Goal: Communication & Community: Answer question/provide support

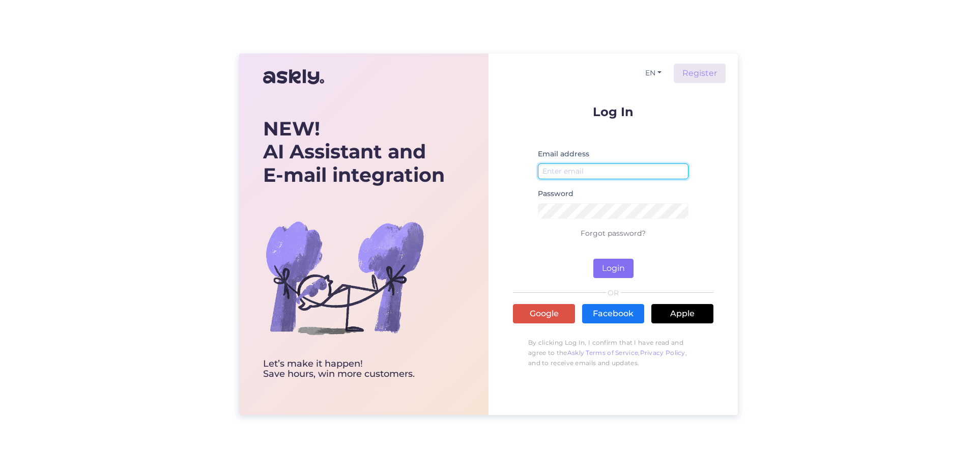
type input "[EMAIL_ADDRESS][DOMAIN_NAME]"
click at [610, 268] on button "Login" at bounding box center [613, 267] width 40 height 19
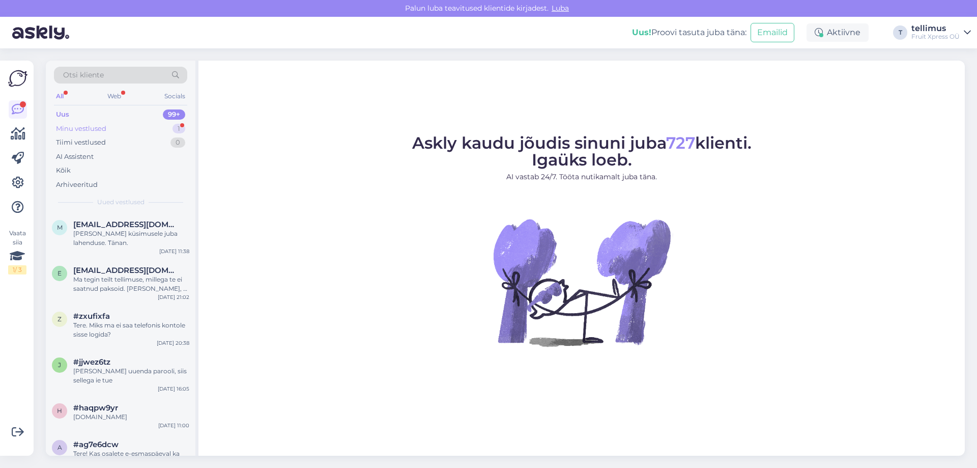
click at [109, 126] on div "Minu vestlused 1" at bounding box center [120, 129] width 133 height 14
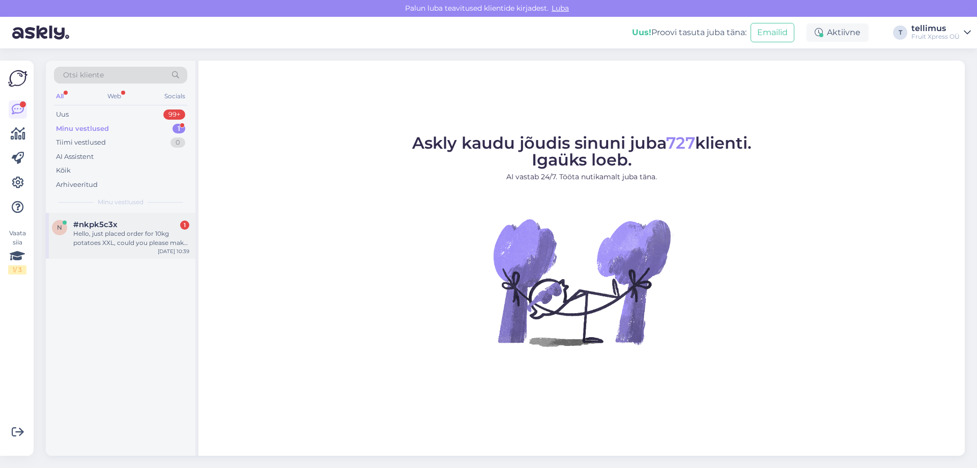
click at [113, 236] on div "Hello, just placed order for 10kg potatoes XXL, could you please make it XL ins…" at bounding box center [131, 238] width 116 height 18
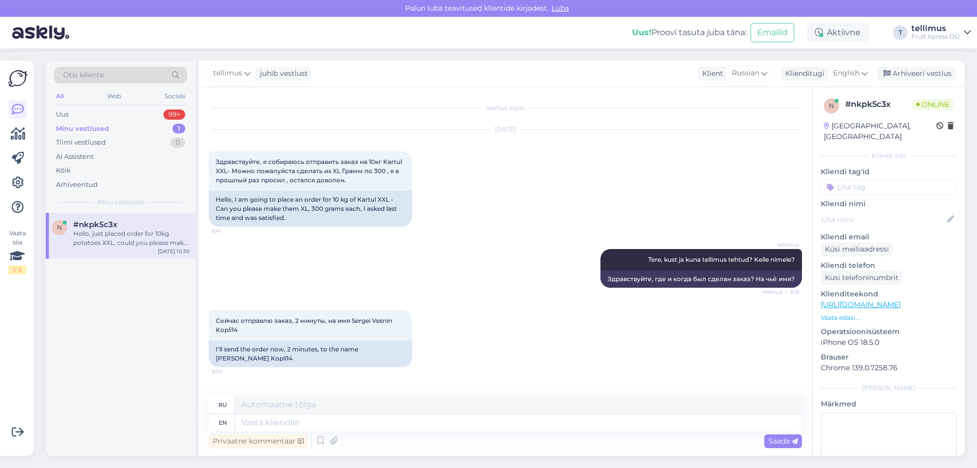
scroll to position [2034, 0]
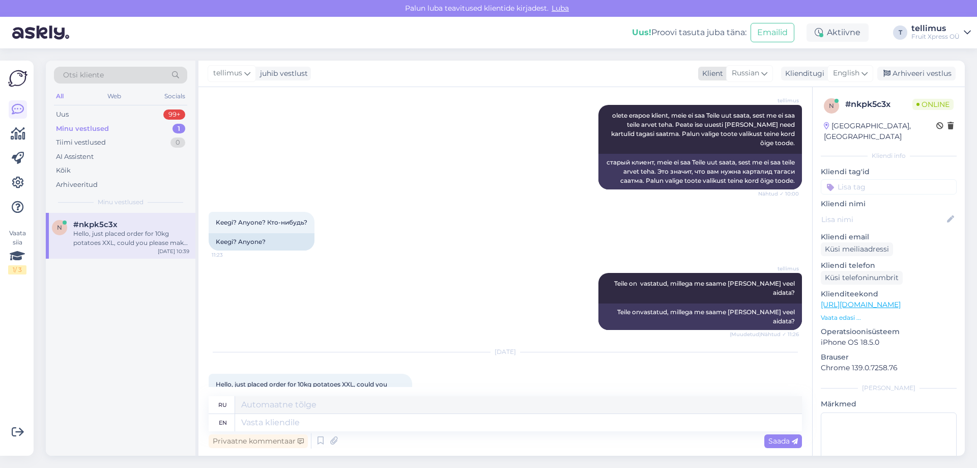
click at [756, 75] on span "Russian" at bounding box center [745, 73] width 27 height 11
type input "est"
click at [717, 120] on link "Estonian" at bounding box center [736, 118] width 112 height 16
click at [756, 73] on span "Estonian" at bounding box center [743, 73] width 31 height 11
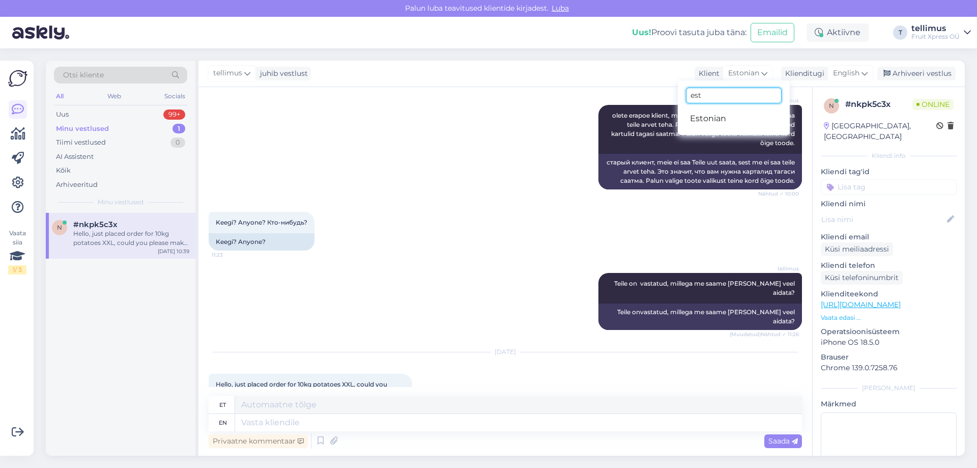
drag, startPoint x: 705, startPoint y: 96, endPoint x: 677, endPoint y: 97, distance: 27.5
click at [677, 97] on div "tellimus juhib vestlust Klient Estonian est Estonian Klienditugi English Arhive…" at bounding box center [581, 258] width 766 height 395
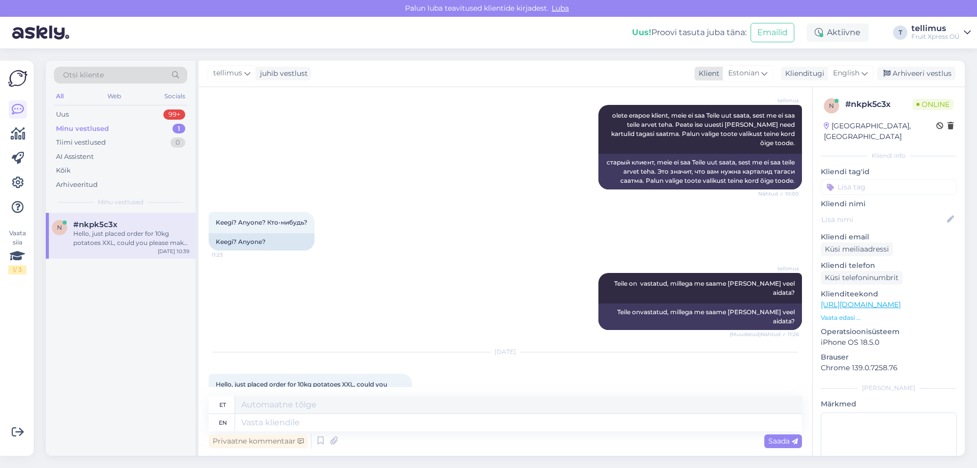
click at [762, 72] on icon at bounding box center [764, 73] width 6 height 11
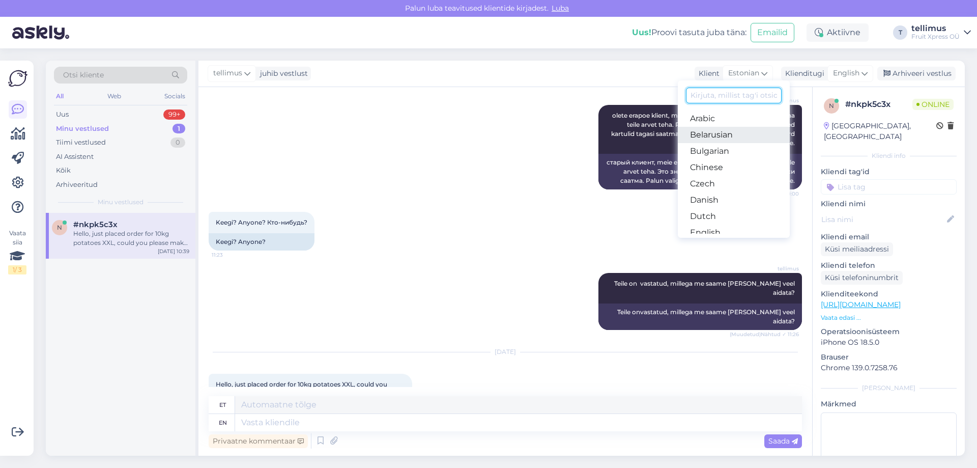
scroll to position [102, 0]
click at [703, 132] on link "English" at bounding box center [734, 131] width 112 height 16
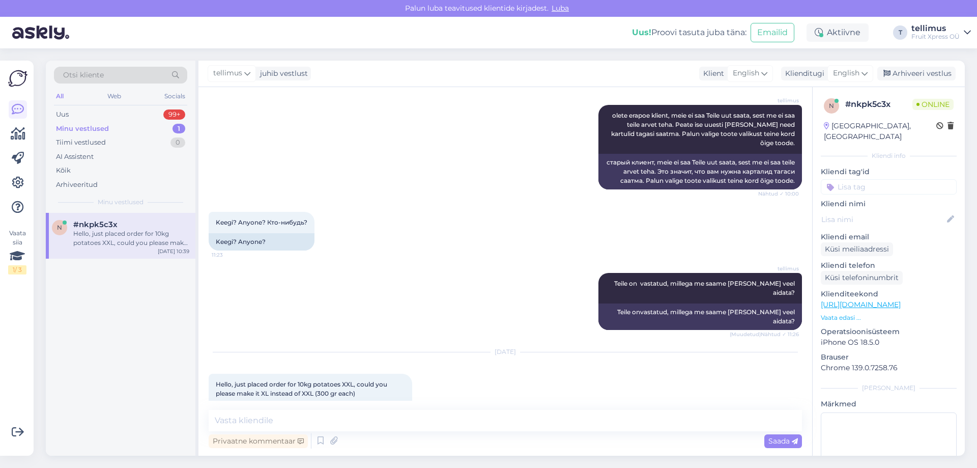
scroll to position [2020, 0]
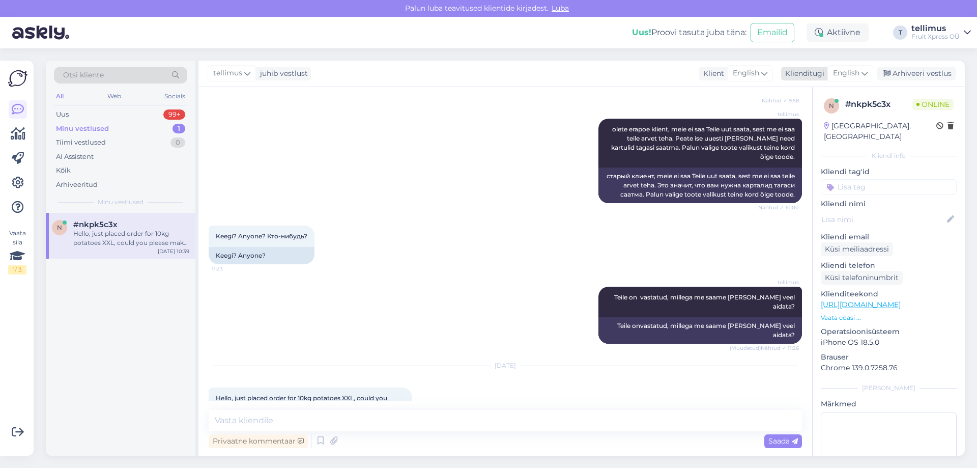
click at [854, 72] on span "English" at bounding box center [846, 73] width 26 height 11
type input "est"
drag, startPoint x: 809, startPoint y: 117, endPoint x: 799, endPoint y: 125, distance: 13.0
click at [808, 117] on link "Estonian" at bounding box center [827, 118] width 112 height 16
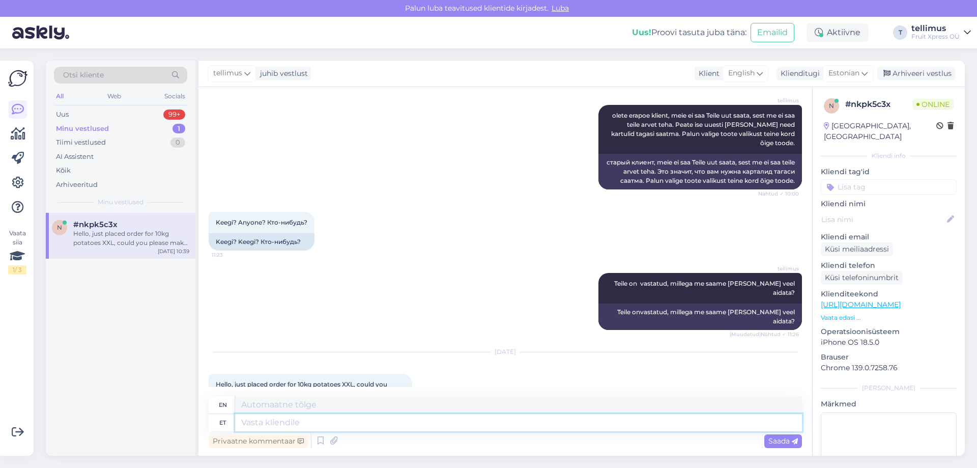
click at [257, 425] on textarea at bounding box center [518, 422] width 567 height 17
type textarea "Tere"
type textarea "Hello"
type textarea "Tere,"
type textarea "Hello,"
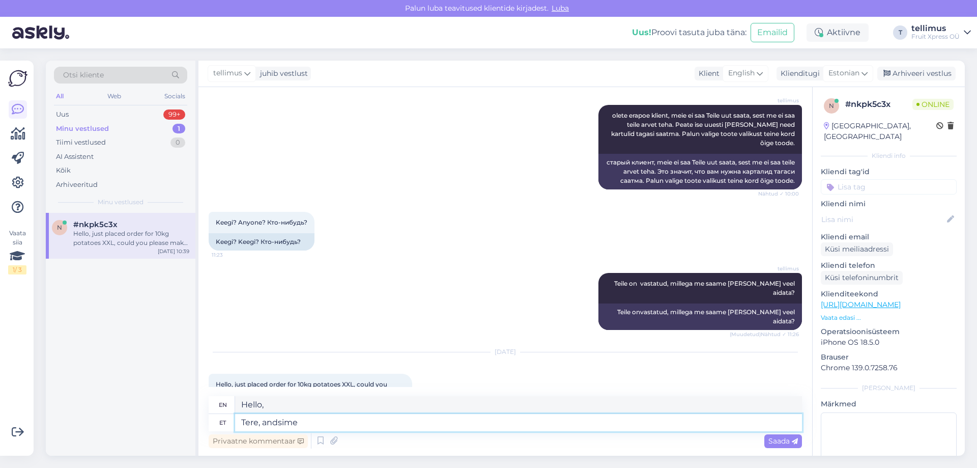
type textarea "Tere, andsime i"
type textarea "Hello, we gave"
type textarea "Tere, andsime info e"
type textarea "Hello, we provided information."
type textarea "Tere, andsime info edasi."
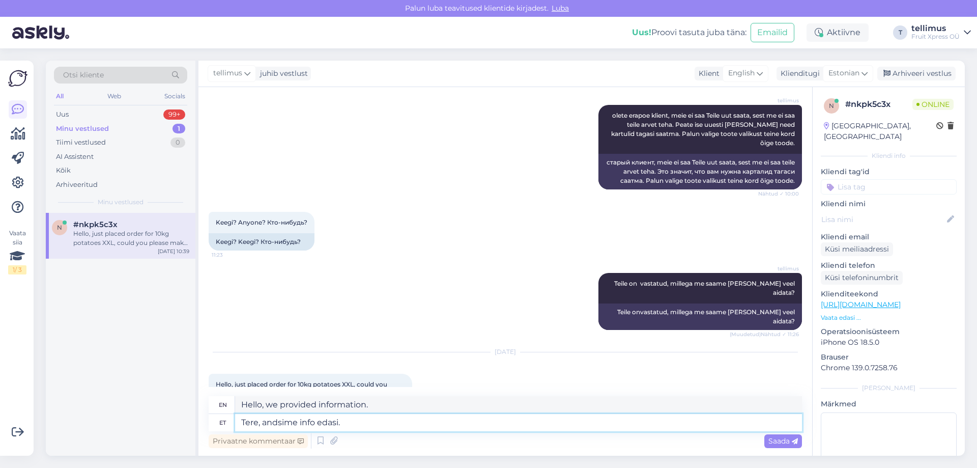
scroll to position [2150, 0]
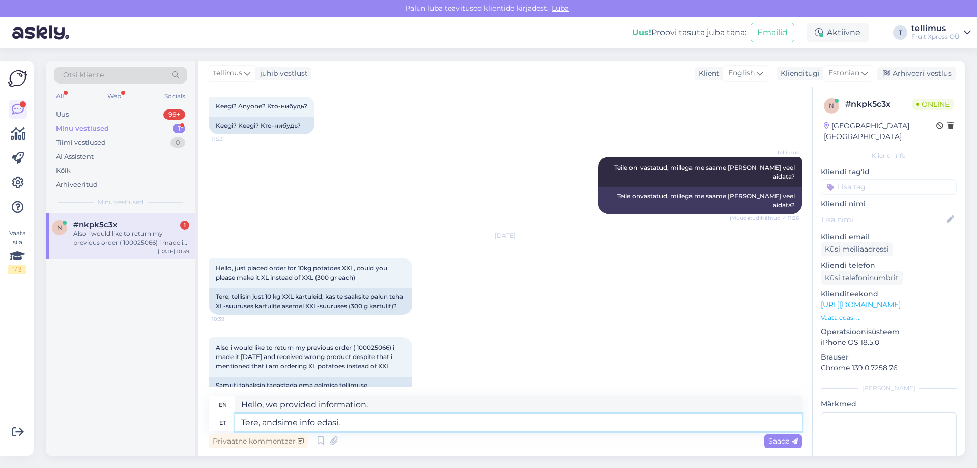
type textarea "Hi, we passed on the information."
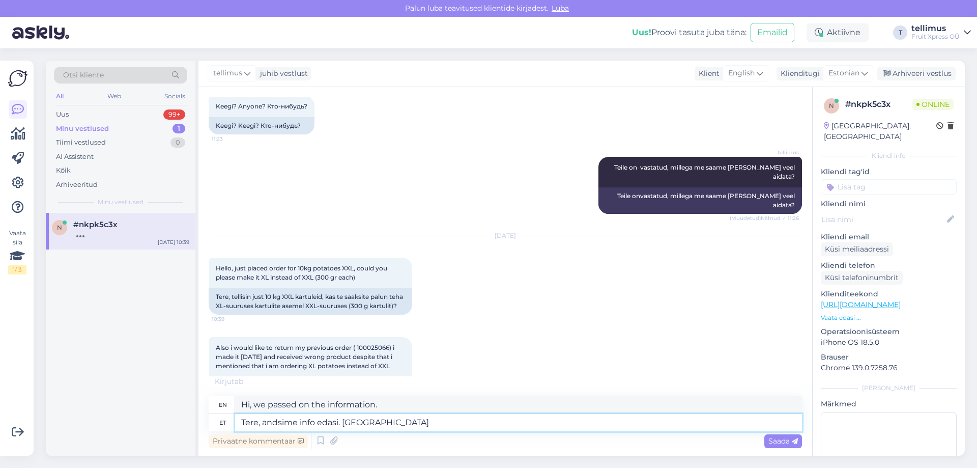
type textarea "Tere, andsime info edasi. [GEOGRAPHIC_DATA]"
type textarea "Hello, we have forwarded the information. Please"
type textarea "Tere, andsime info edasi. Palun järgmisel k"
type textarea "Hello, we have passed on the information. Please next time"
type textarea "Tere, andsime info edasi. Palun järgmisel korral s"
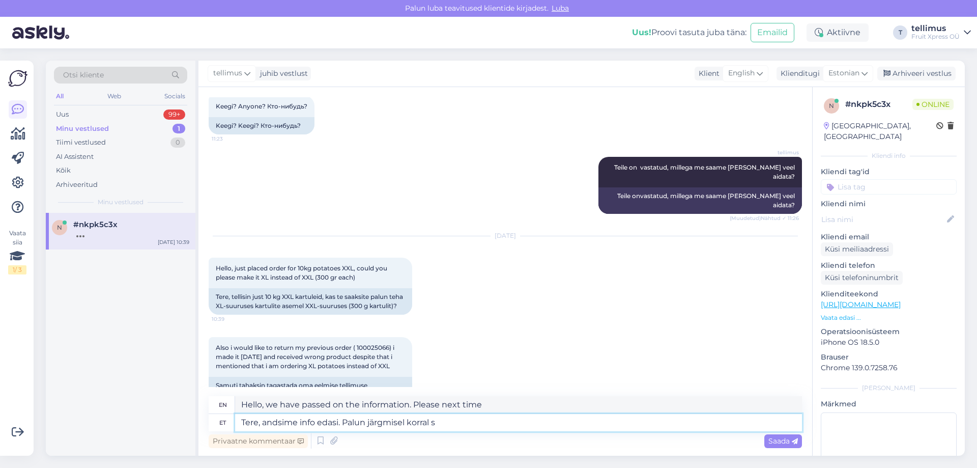
type textarea "Hi, we passed on the information. Please next time."
type textarea "Tere, andsime info edasi. Palun järgmisel korral see"
type textarea "Hi, we passed on the information. Please do it next time."
type textarea "Tere, andsime info edasi. Palun järgmisel korral see info"
type textarea "Hi, we passed on the information. Please use this information next time."
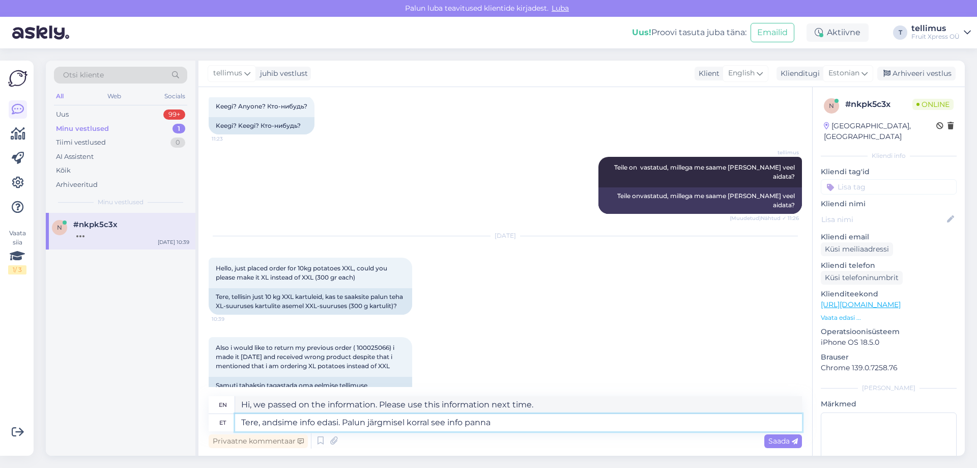
type textarea "Tere, andsime info edasi. Palun järgmisel korral see info panna k"
type textarea "Hi, we passed on the information. Please include this information next time."
type textarea "Tere, andsime info edasi. Palun järgmisel korral see info panna kohe"
type textarea "Hi, we passed on the information. Please put this information in immediately ne…"
type textarea "Tere, andsime info edasi. Palun järgmisel korral see info panna kohe tellimusse,"
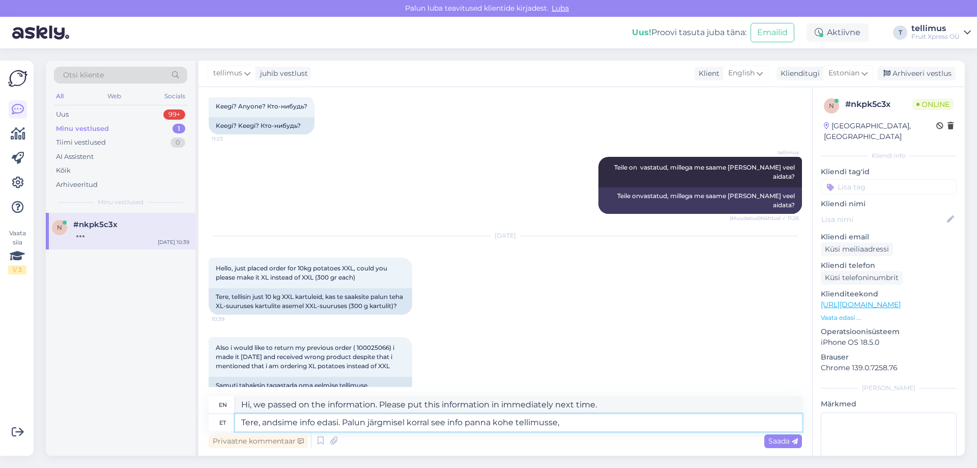
type textarea "Hello, we have passed on the information. Please include this information in yo…"
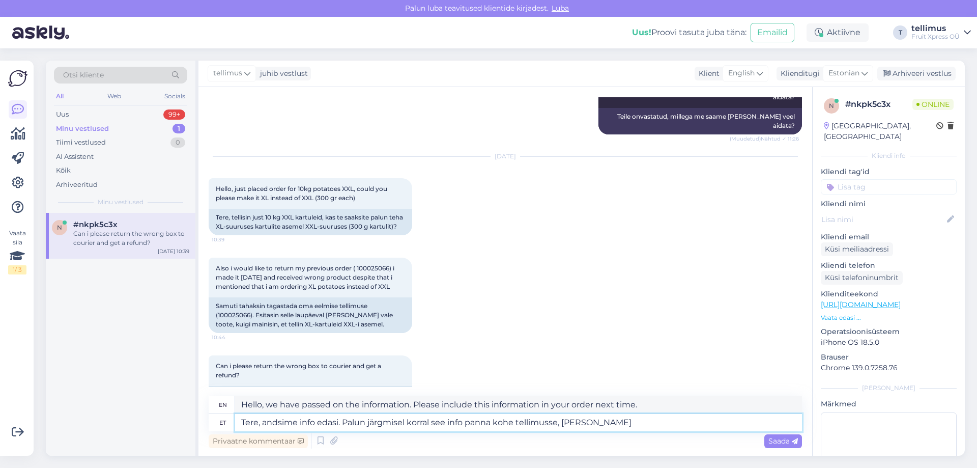
type textarea "Tere, andsime info edasi. Palun järgmisel korral see info panna kohe tellimusse…"
type textarea "Hello, we have passed on the information. Please put this information in the or…"
type textarea "Tere, andsime info edasi. Palun järgmisel korral see info panna kohe tellimusse…"
type textarea "Hello, we passed on the information. Please put this information in the order r…"
type textarea "Tere, andsime info edasi. Palun järgmisel korral see info panna kohe tellimusse…"
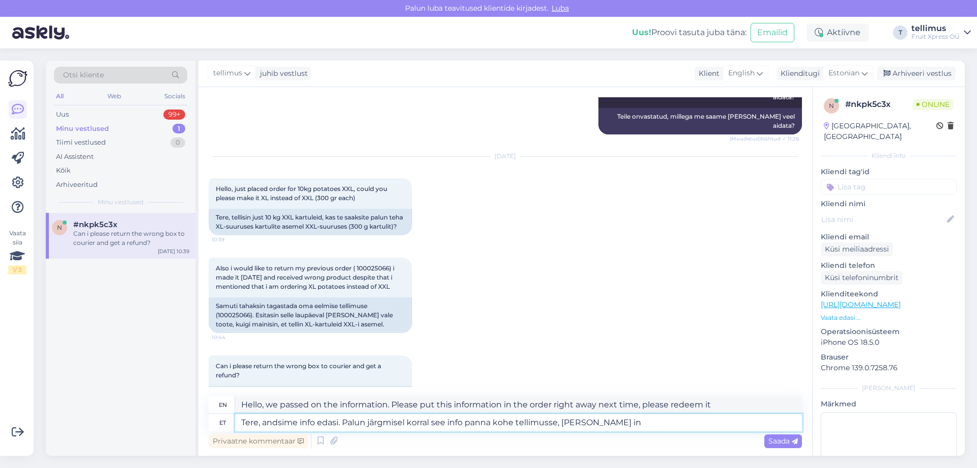
type textarea "Hello, we passed on the information. Please put this information in the order n…"
type textarea "Tere, andsime info edasi. Palun järgmisel korral see info panna kohe tellimusse…"
type textarea "Hello, we passed on the information. Please put this information in the order r…"
type textarea "Tere, andsime info edasi. Palun järgmisel korral see info panna kohe tellimusse…"
type textarea "Hello, we have passed on the information. Please put this information in the or…"
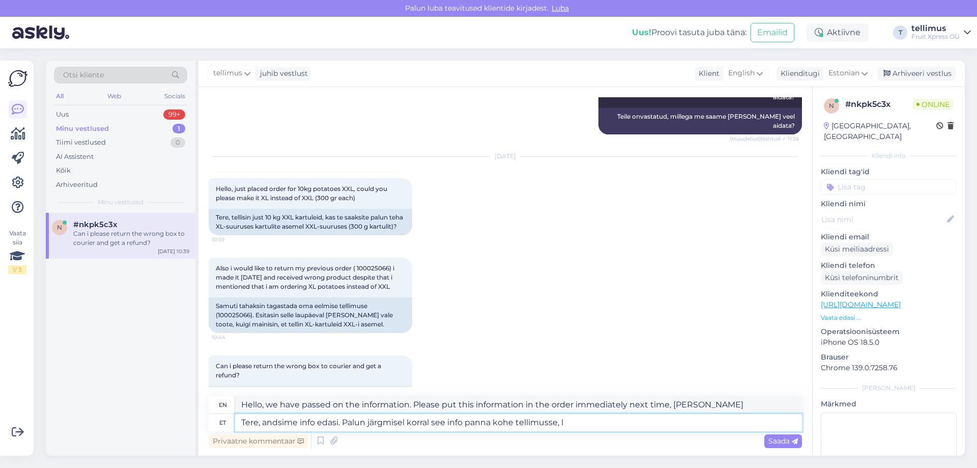
type textarea "Tere, andsime info edasi. Palun järgmisel korral see info panna kohe tellimusse,"
type textarea "Hello, we have passed on the information. Please include this information in yo…"
type textarea "Tere, andsime info edasi. Palun järgmisel korral see info panna kohe tellimusse…"
type textarea "Hello, we have passed on the information. Please put this information in the or…"
type textarea "Tere, andsime info edasi. Palun järgmisel korral see info panna kohe tellimusse…"
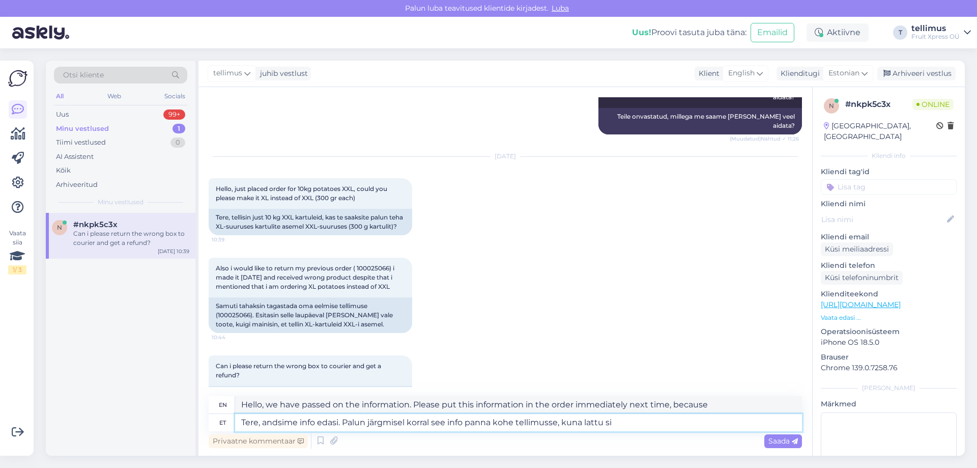
type textarea "Hello, we have passed on the information. Please put this information in your o…"
type textarea "Tere, andsime info edasi. Palun järgmisel korral see info panna kohe tellimusse…"
type textarea "Hello, we have passed on the information. Please put this information in your o…"
type textarea "Tere, andsime info edasi. Palun järgmisel korral see info panna kohe tellimusse…"
type textarea "Hello, we have passed on the information. Please put this information in your o…"
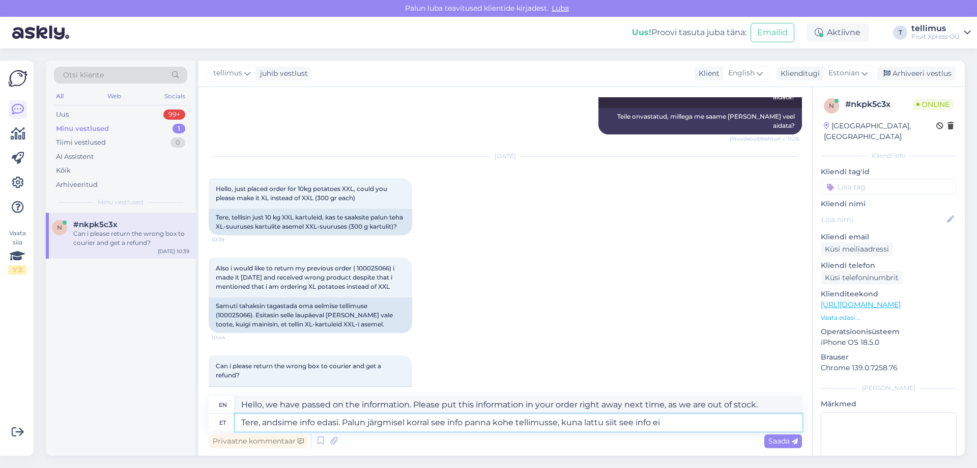
type textarea "Tere, andsime info edasi. Palun järgmisel korral see info panna kohe tellimusse…"
type textarea "Hello, we have passed on the information. Please put this information in the or…"
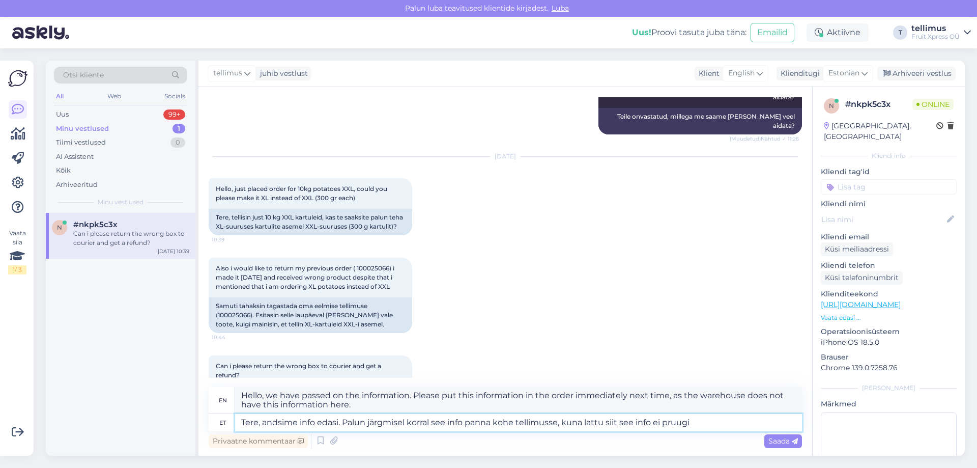
type textarea "Tere, andsime info edasi. Palun järgmisel korral see info panna kohe tellimusse…"
type textarea "Hello, we have passed on the information. Please put this information in your o…"
type textarea "Tere, andsime info edasi. Palun järgmisel korral see info panna kohe tellimusse…"
type textarea "Hello, we have passed on the information. Please put this information in your o…"
type textarea "Tere, andsime info edasi. Palun järgmisel korral see info panna kohe tellimusse…"
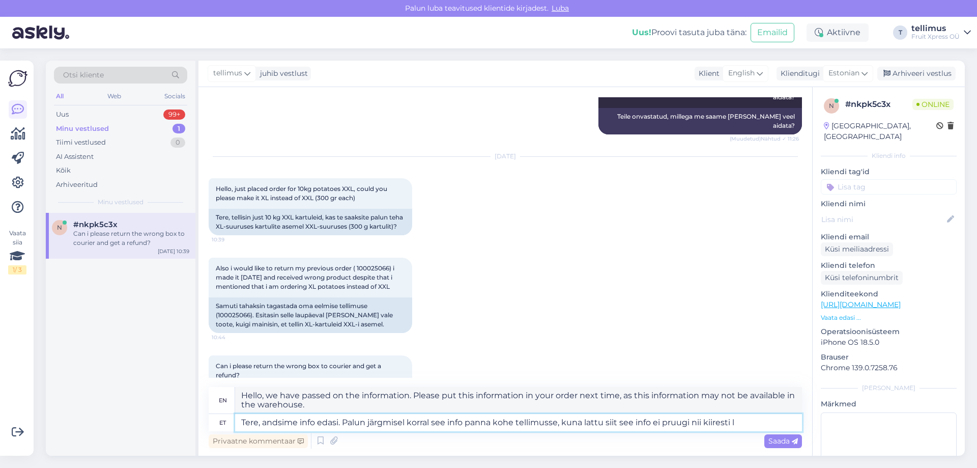
type textarea "Hi, we have passed on the information. Please place this information in your or…"
type textarea "Tere, andsime info edasi. Palun järgmisel korral see info panna kohe tellimusse…"
type textarea "Hi, we have passed on the information. Please place this information in your or…"
type textarea "Tere, andsime info edasi. Palun järgmisel korral see info panna kohe tellimusse…"
type textarea "Hello, we have passed on the information. Please put this information in your o…"
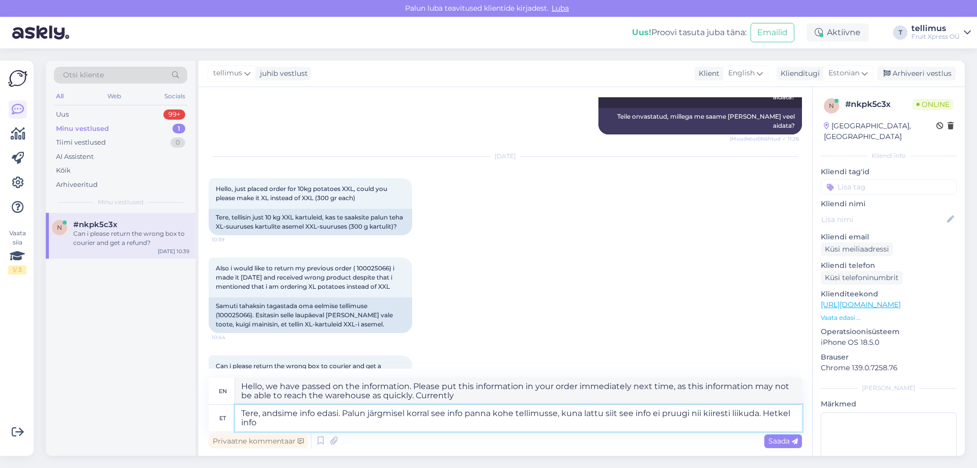
type textarea "Tere, andsime info edasi. Palun järgmisel korral see info panna kohe tellimusse…"
type textarea "Hello, we have passed on the information. Please place this information in your…"
type textarea "Tere, andsime info edasi. Palun järgmisel korral see info panna kohe tellimusse…"
type textarea "Hello, we have forwarded the information. Please place this information in your…"
type textarea "Tere, andsime info edasi. Palun järgmisel korral see info panna kohe tellimusse…"
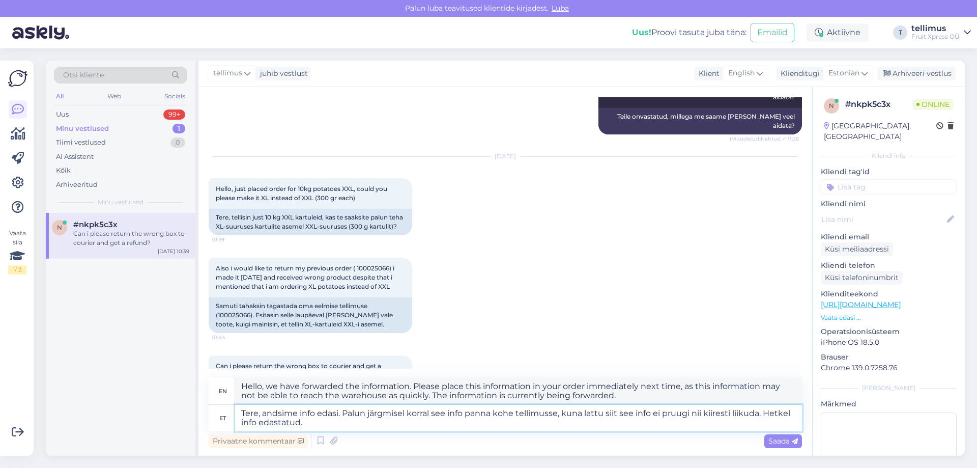
type textarea "Hello, we have forwarded the information. Please place this information in your…"
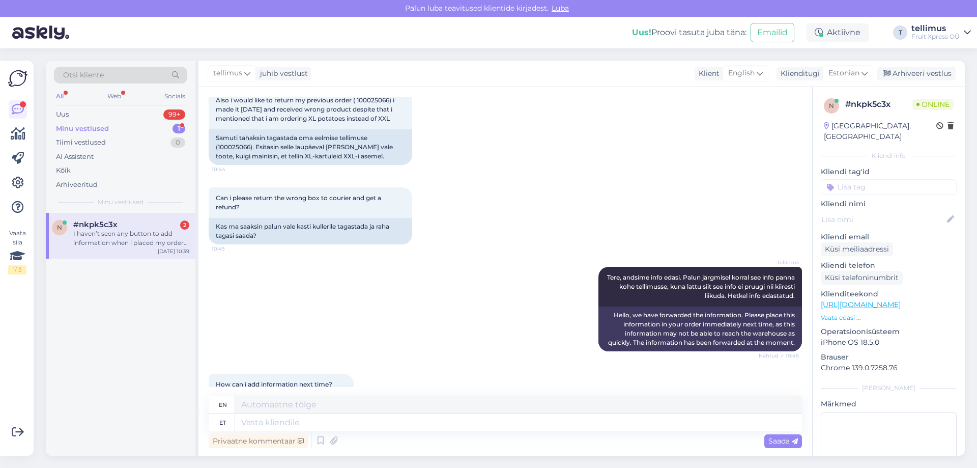
scroll to position [2476, 0]
